Goal: Transaction & Acquisition: Purchase product/service

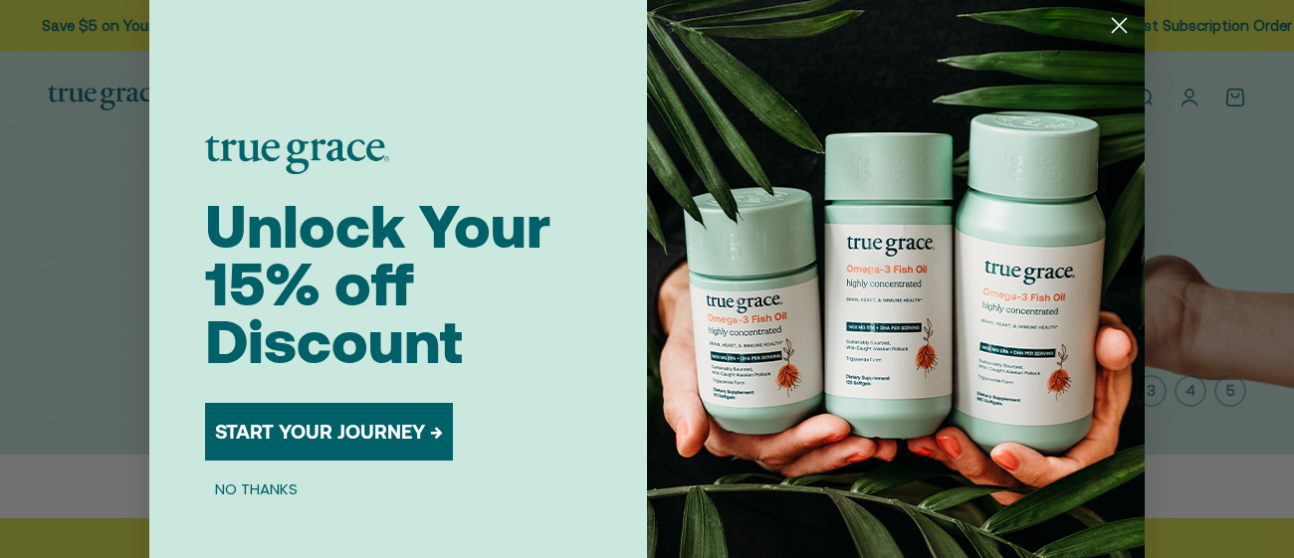
click at [1118, 31] on circle "Close dialog" at bounding box center [1119, 25] width 33 height 33
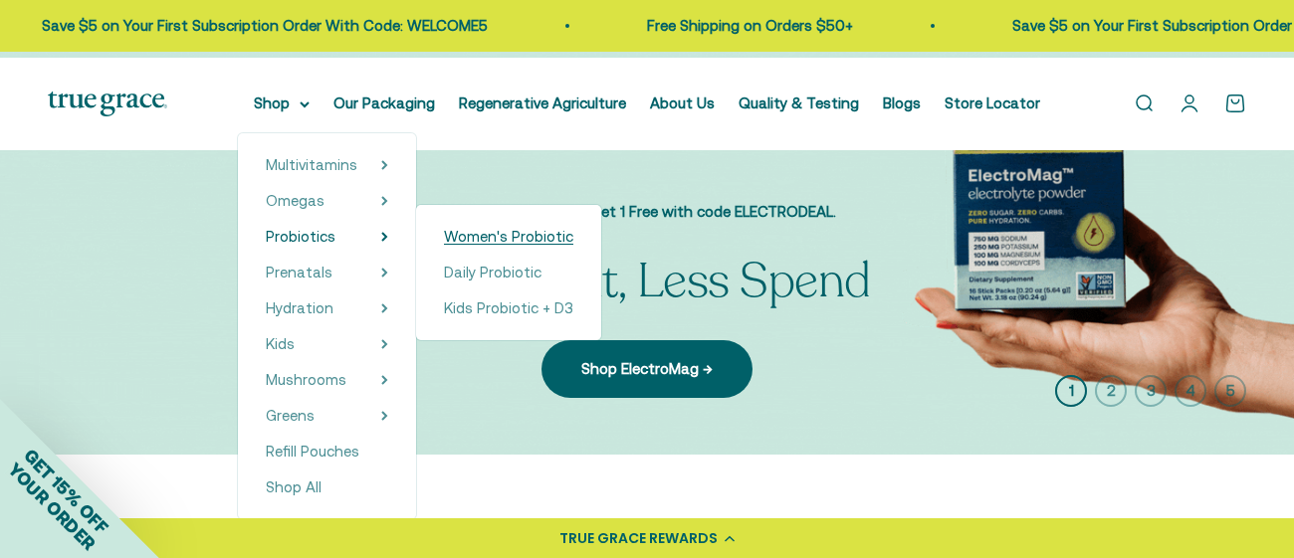
click at [562, 245] on span "Women's Probiotic" at bounding box center [508, 236] width 129 height 17
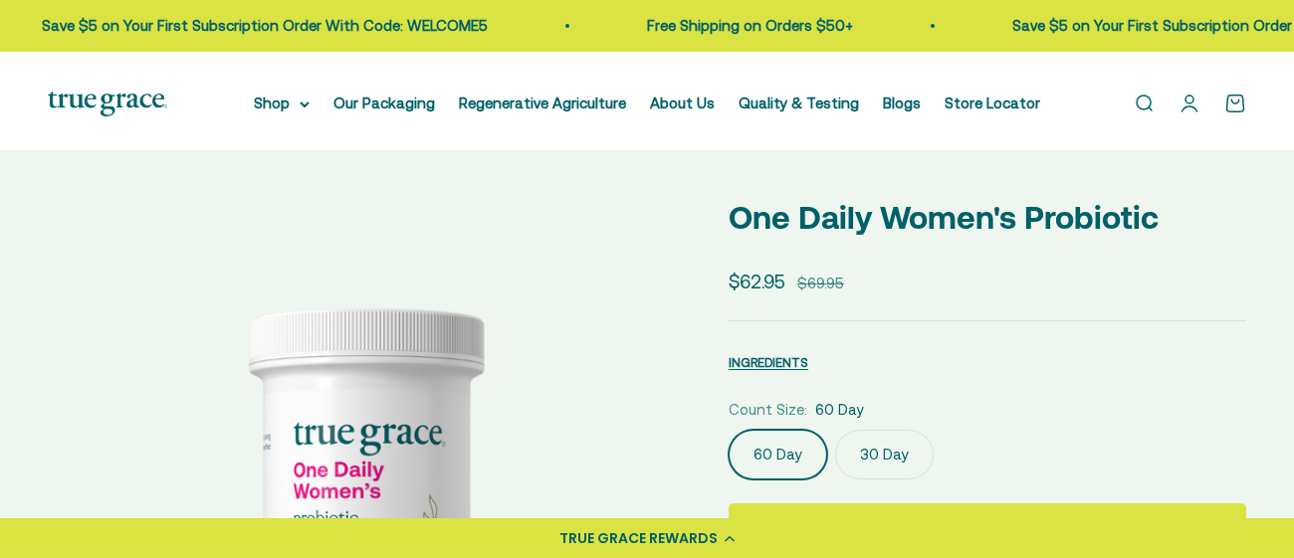
select select "3"
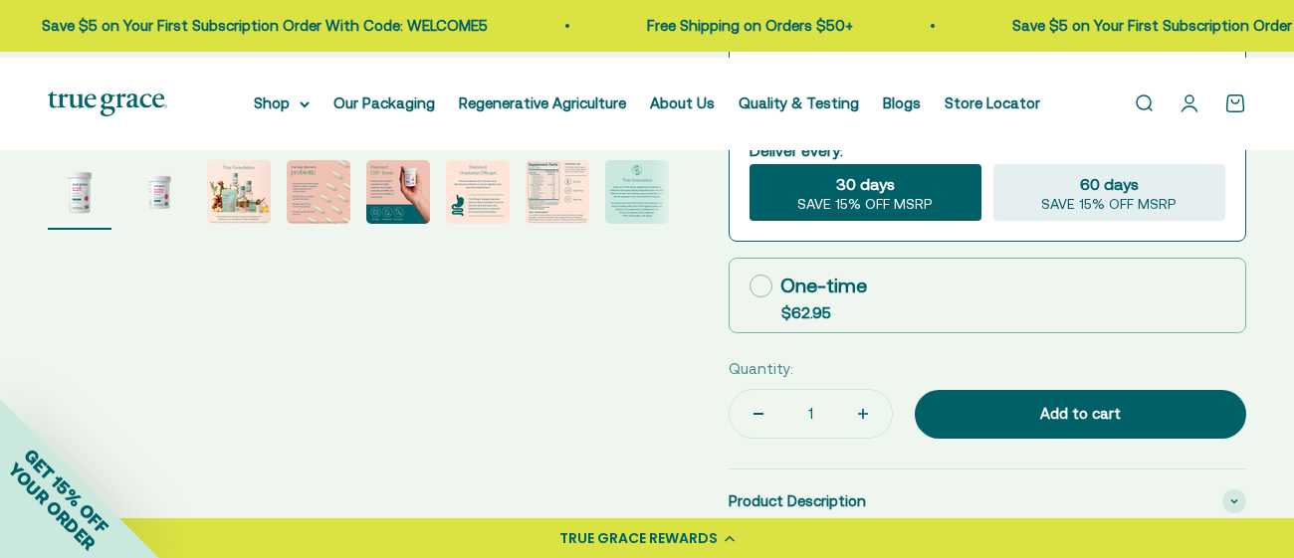
scroll to position [709, 0]
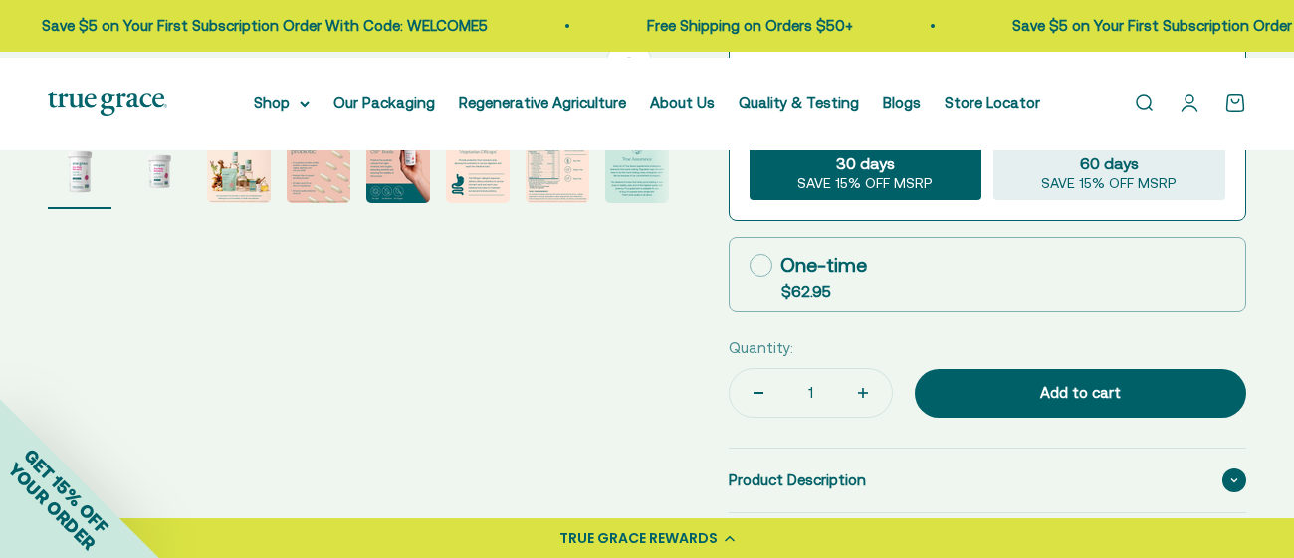
drag, startPoint x: 766, startPoint y: 386, endPoint x: 824, endPoint y: 402, distance: 59.9
click at [766, 277] on icon at bounding box center [761, 265] width 23 height 23
click at [750, 266] on input "One-time $62.95" at bounding box center [749, 265] width 1 height 1
radio input "true"
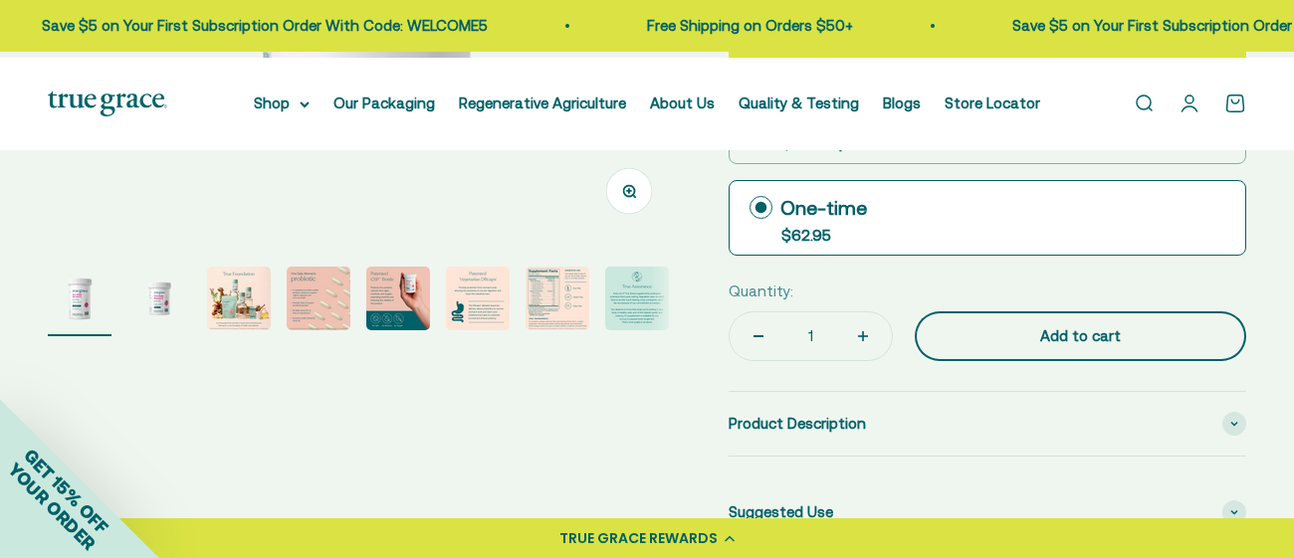
scroll to position [587, 0]
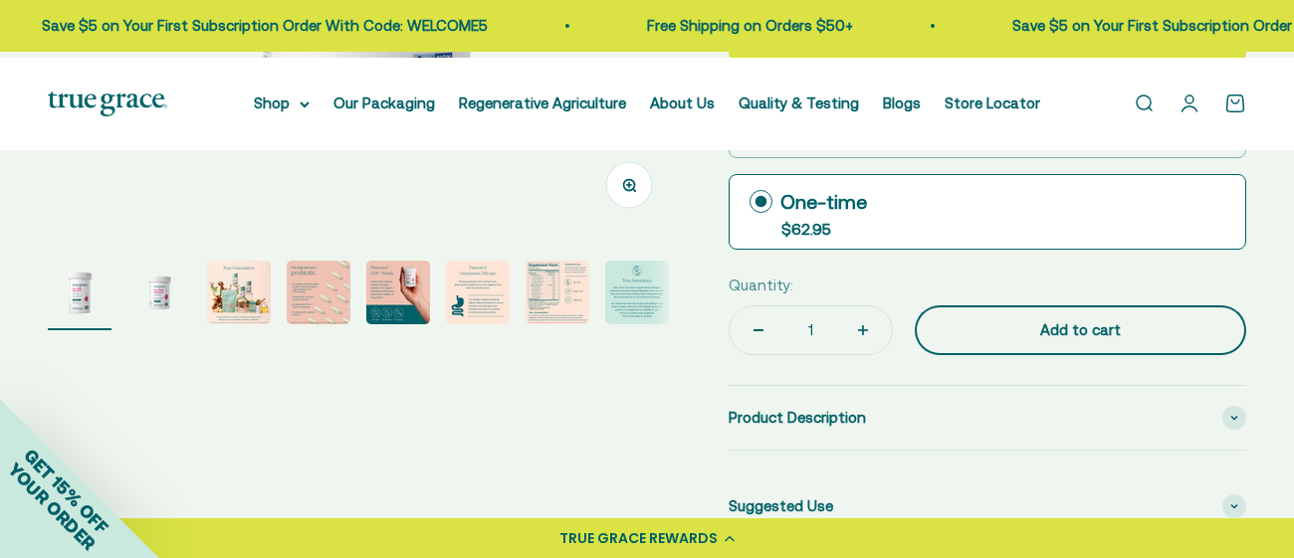
click at [1082, 342] on div "Add to cart" at bounding box center [1081, 331] width 252 height 24
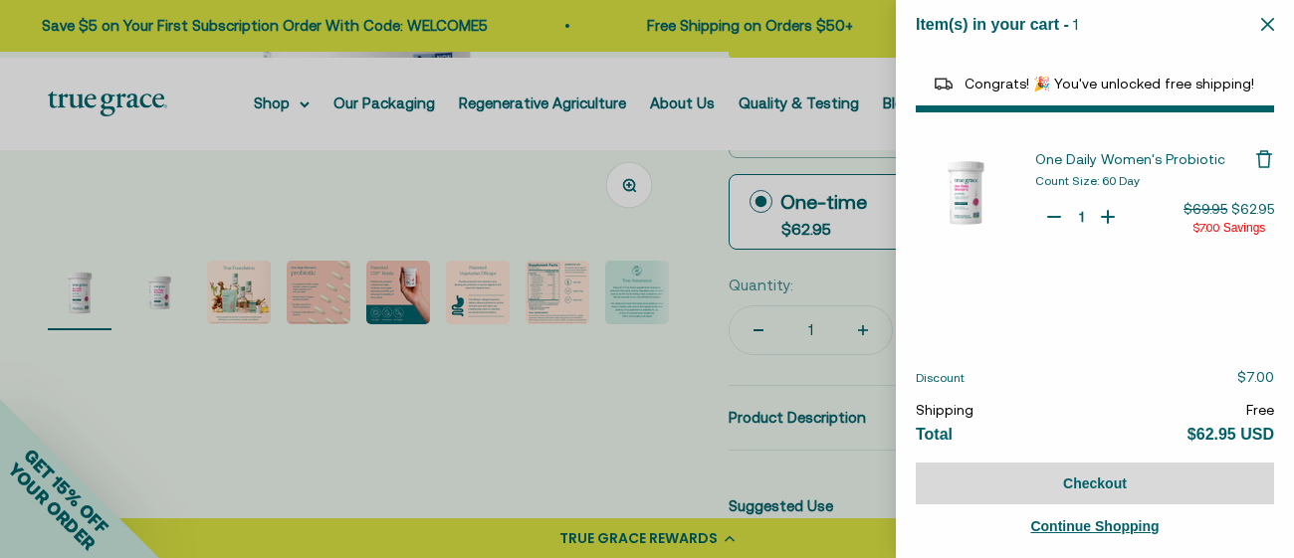
select select "40055698129088"
select select "44878192410838"
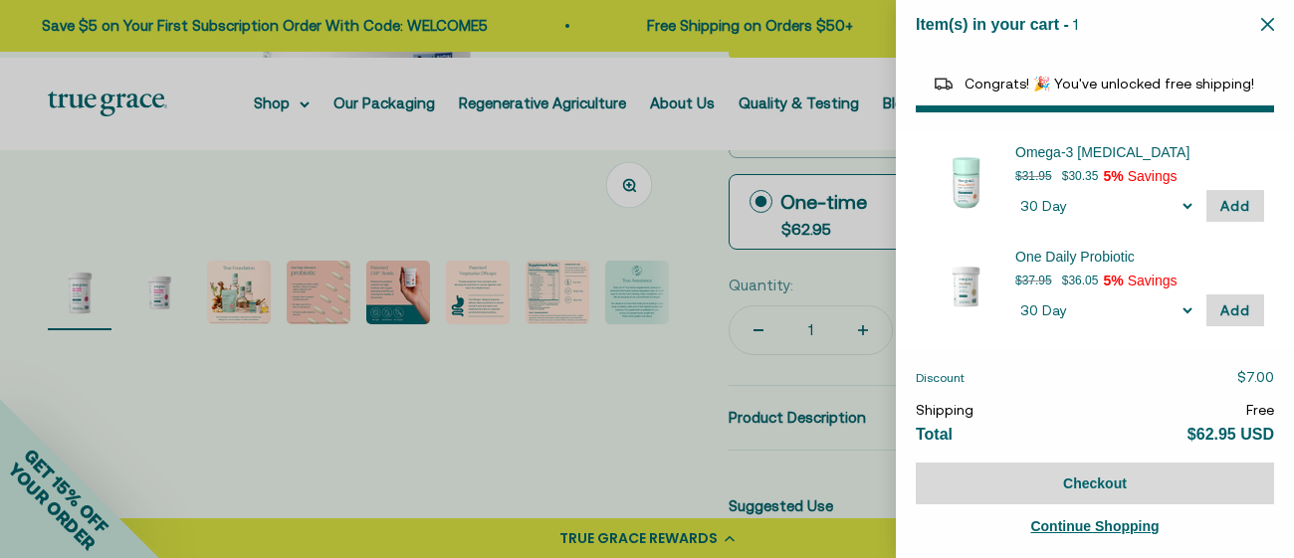
scroll to position [165, 0]
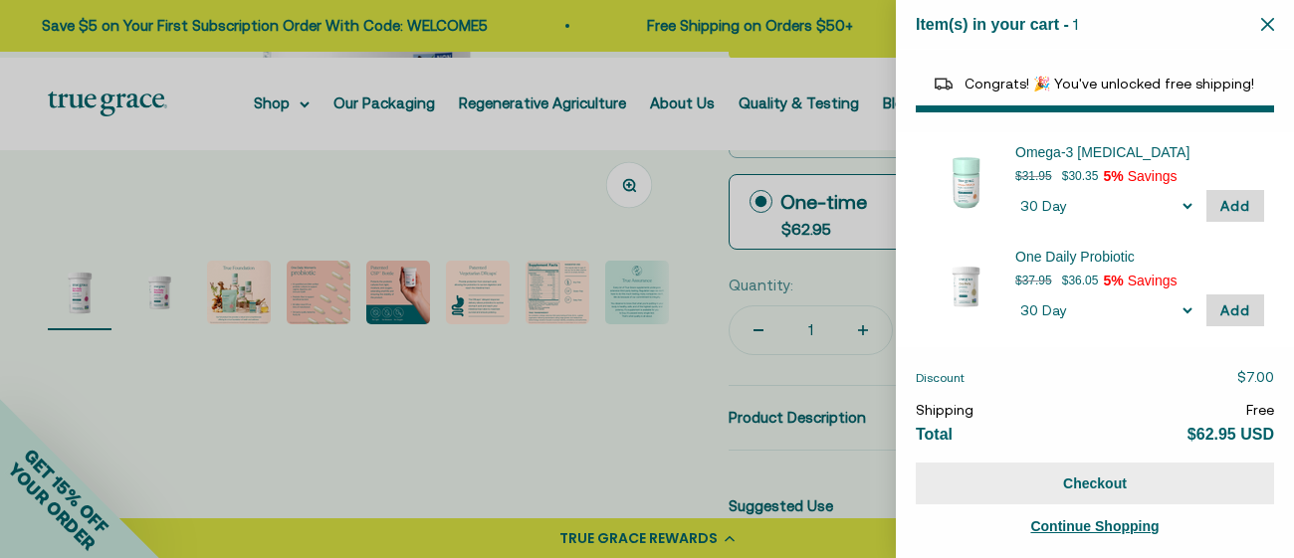
click at [1098, 492] on button "Checkout" at bounding box center [1095, 484] width 358 height 42
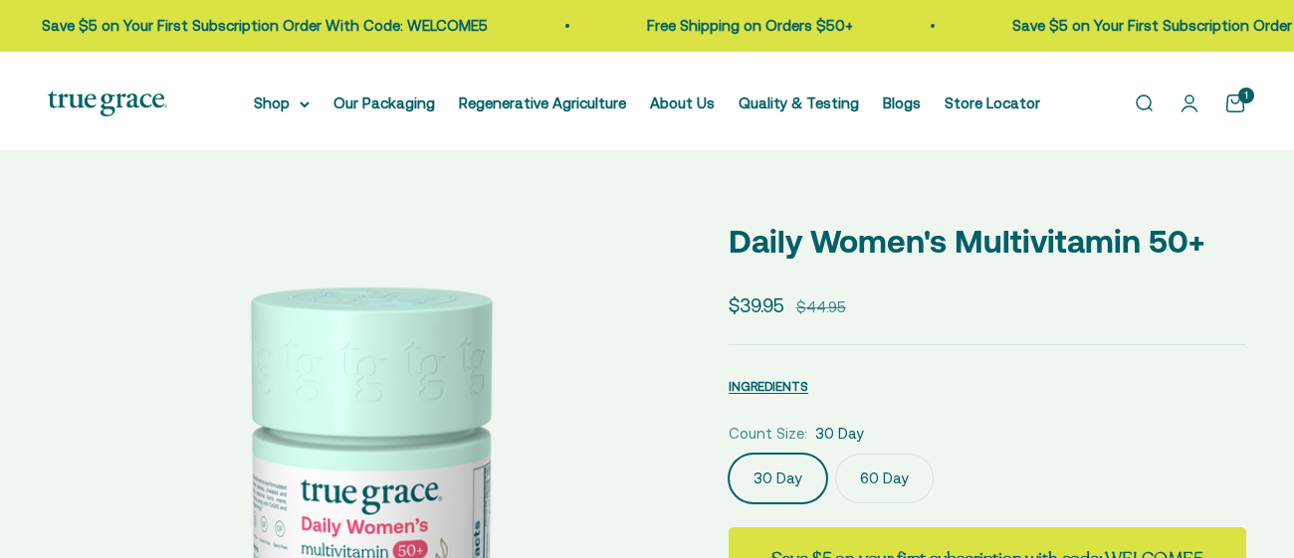
select select "3"
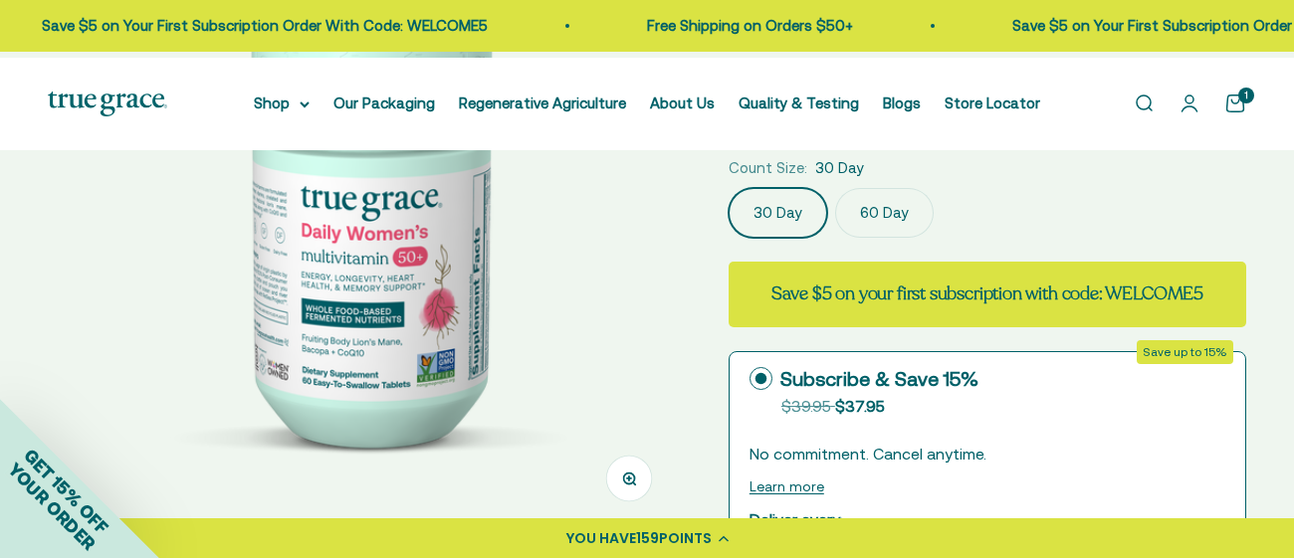
scroll to position [298, 0]
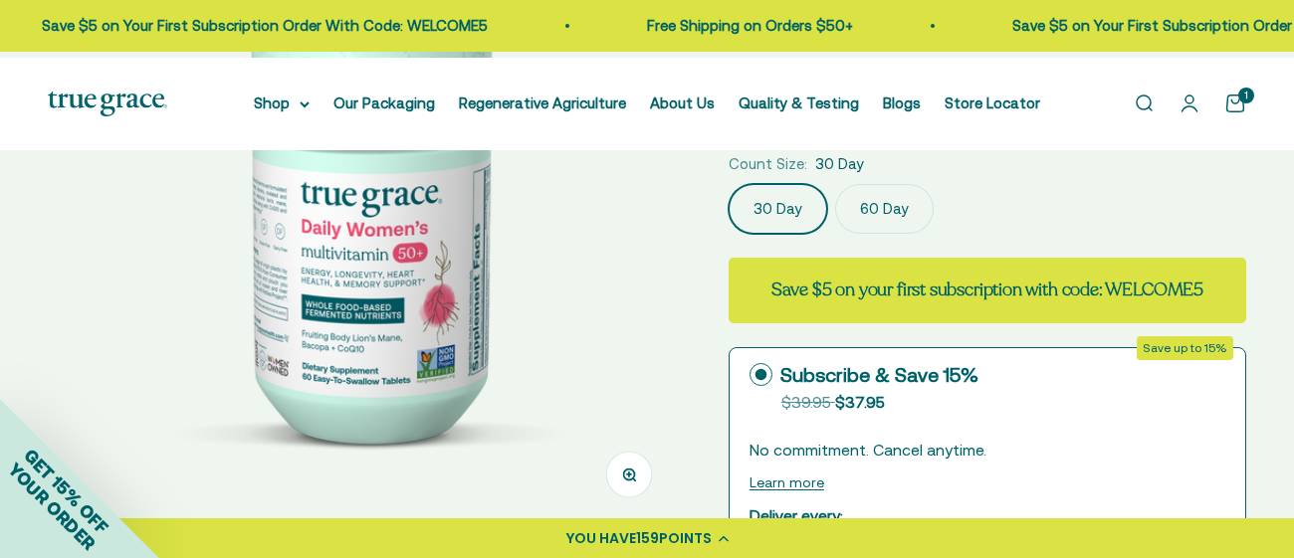
click at [919, 234] on label "60 Day" at bounding box center [884, 209] width 99 height 50
click at [729, 184] on input "60 Day" at bounding box center [728, 183] width 1 height 1
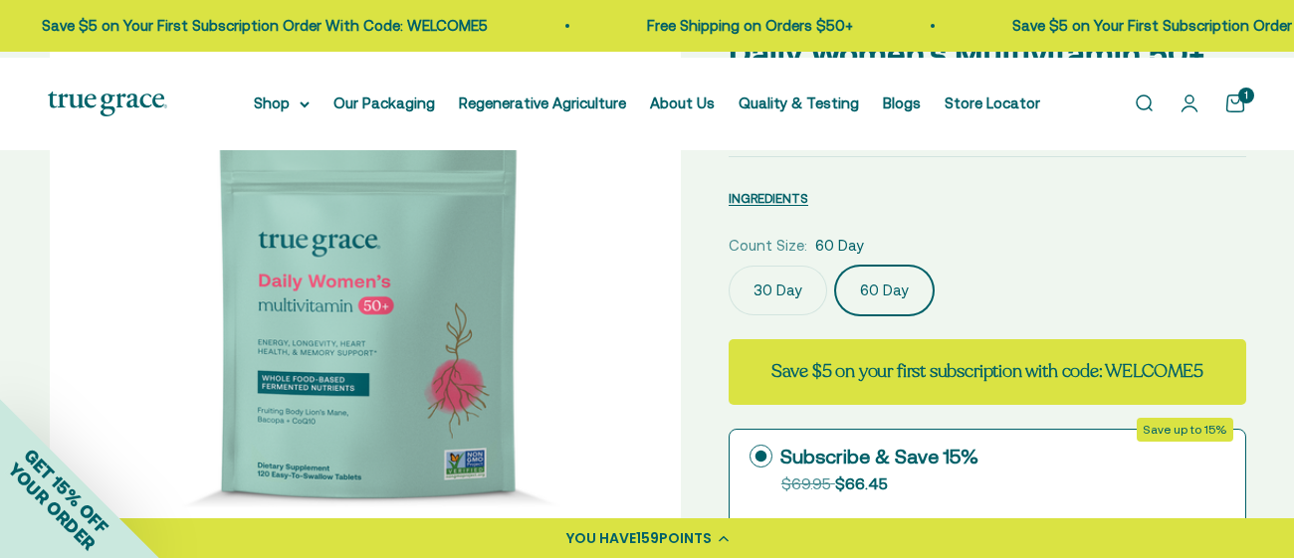
scroll to position [256, 0]
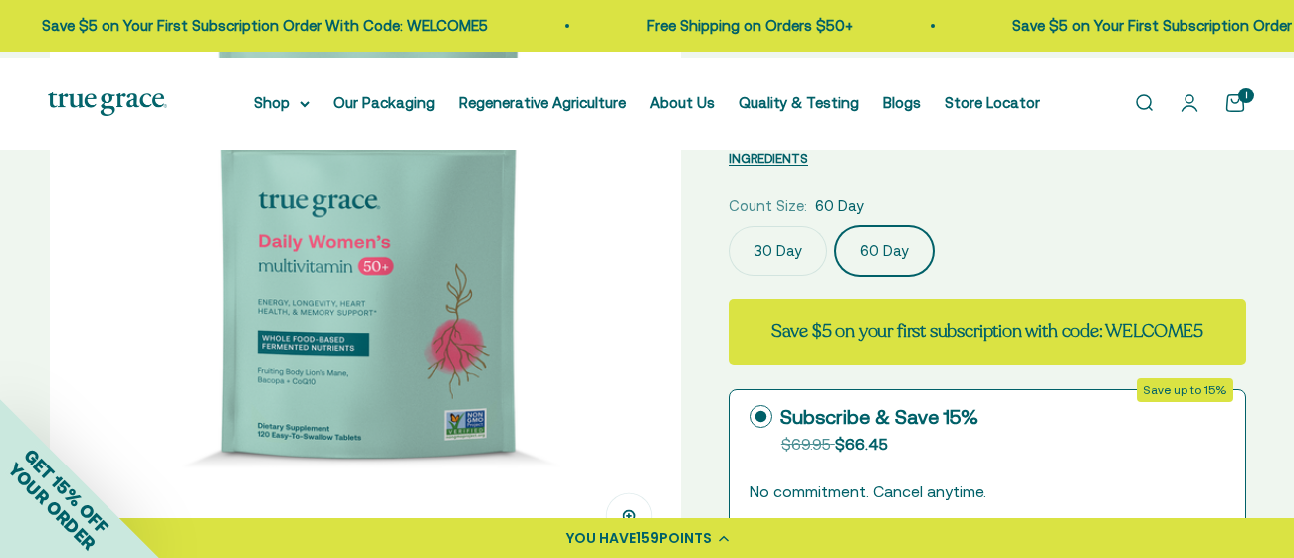
drag, startPoint x: 767, startPoint y: 405, endPoint x: 898, endPoint y: 330, distance: 150.3
click at [766, 276] on label "30 Day" at bounding box center [778, 251] width 99 height 50
click at [729, 226] on input "30 Day" at bounding box center [728, 225] width 1 height 1
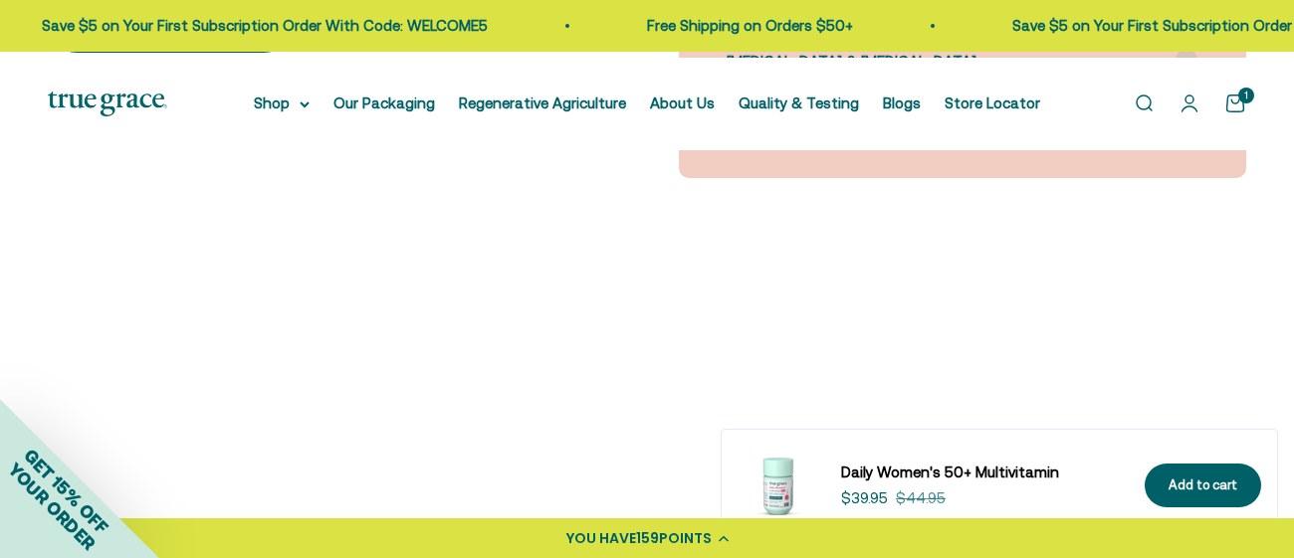
scroll to position [2147, 0]
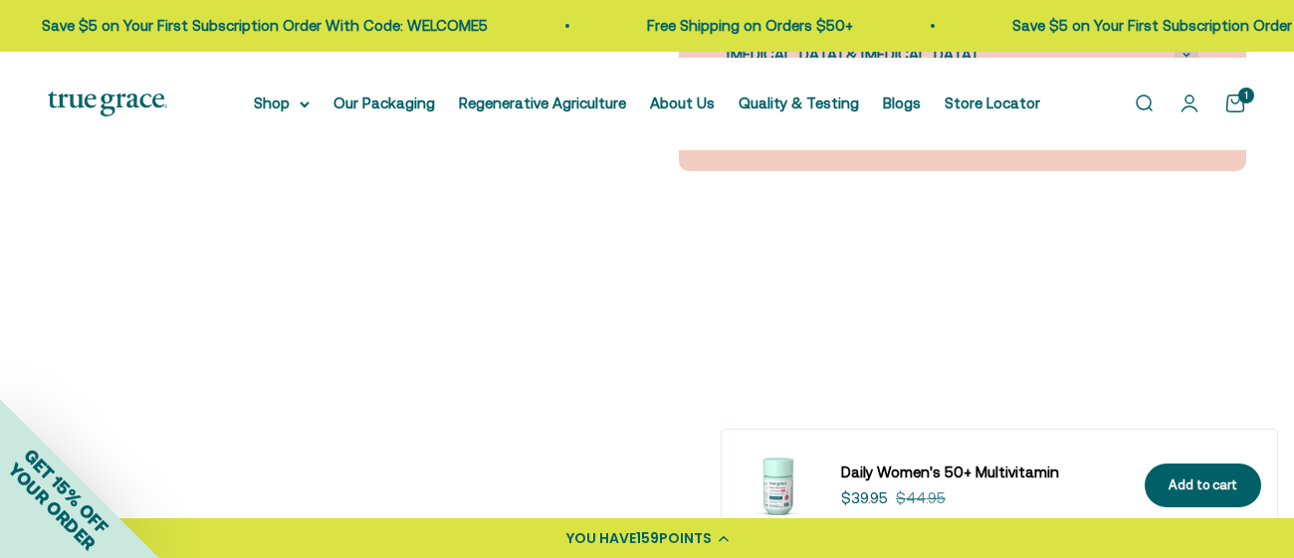
click at [1238, 104] on div "1" at bounding box center [1246, 96] width 16 height 16
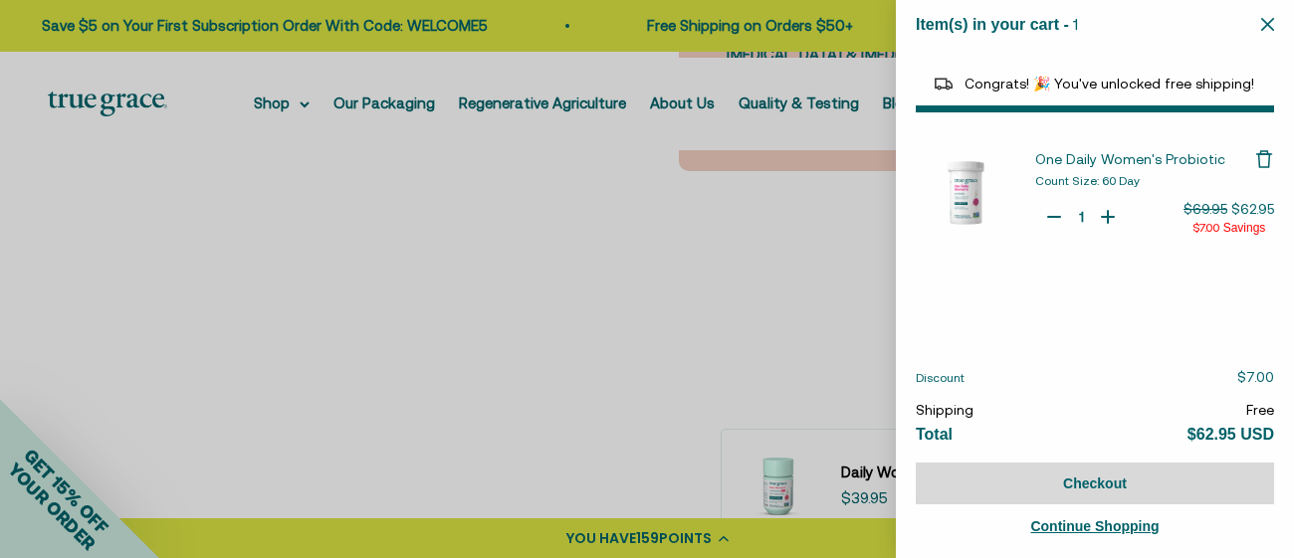
select select "40055698129088"
select select "44878192410838"
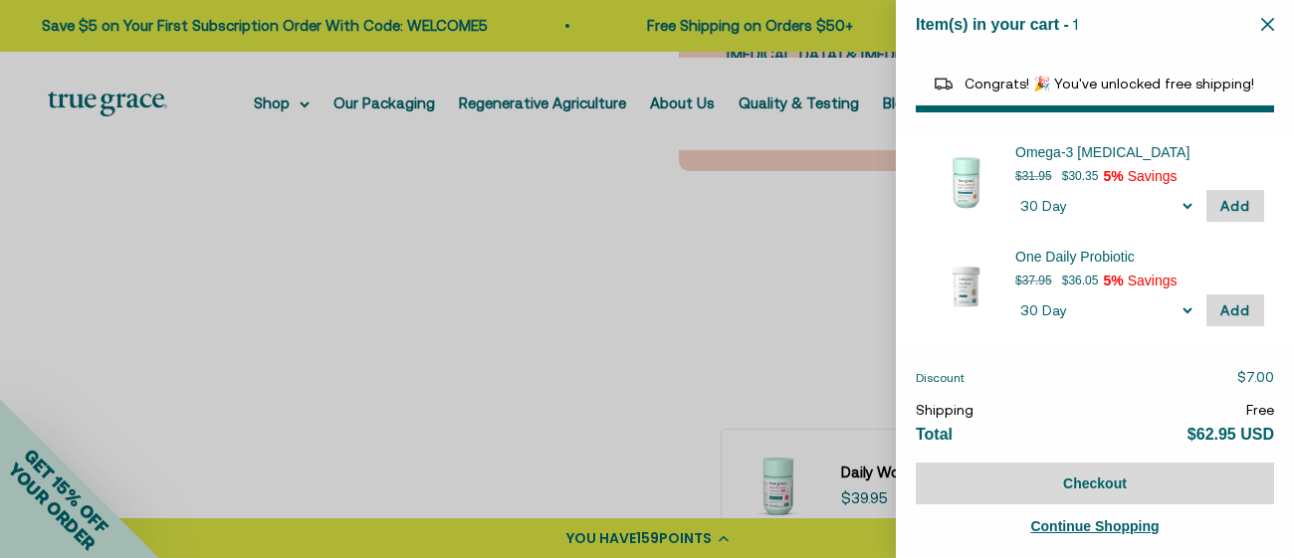
scroll to position [165, 0]
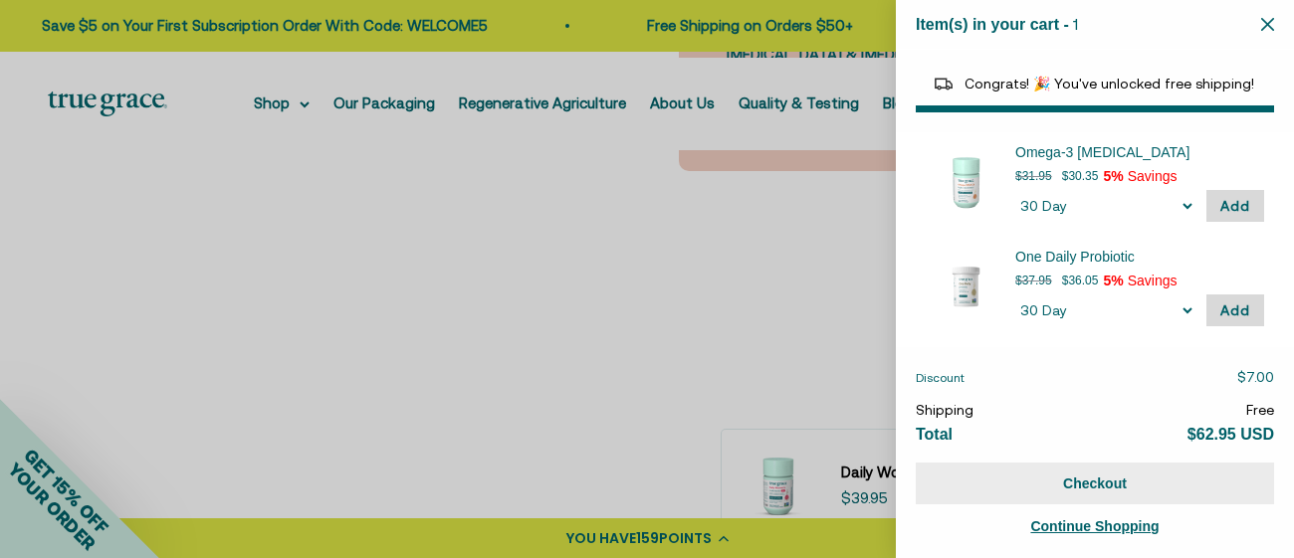
click at [1097, 484] on button "Checkout" at bounding box center [1095, 484] width 358 height 42
